Goal: Transaction & Acquisition: Purchase product/service

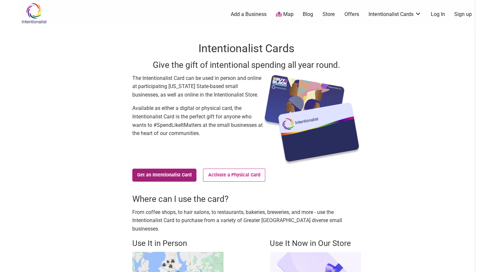
click at [180, 174] on link "Get an Intentionalist Card" at bounding box center [164, 175] width 65 height 13
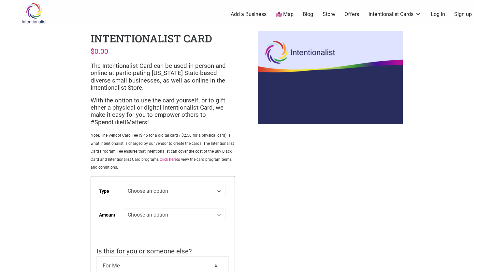
click at [203, 217] on select "Choose an option Custom 25 50 100 150 200 250 500" at bounding box center [175, 214] width 101 height 13
click at [125, 209] on select "Choose an option Custom 25 50 100 150 200 250 500" at bounding box center [175, 214] width 101 height 13
select select "25"
click at [207, 192] on select "Choose an option Digital Physical" at bounding box center [175, 191] width 101 height 13
select select "Physical"
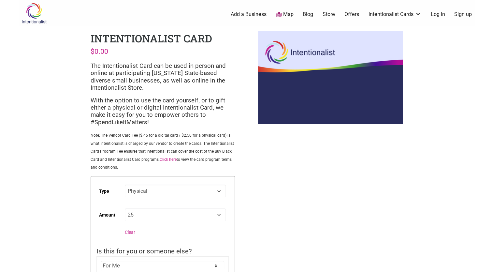
click at [125, 185] on select "Choose an option Digital Physical" at bounding box center [175, 191] width 101 height 13
select select "25"
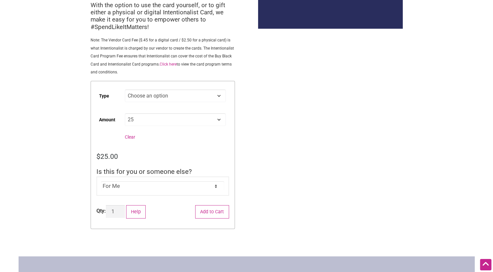
scroll to position [113, 0]
